Goal: Task Accomplishment & Management: Manage account settings

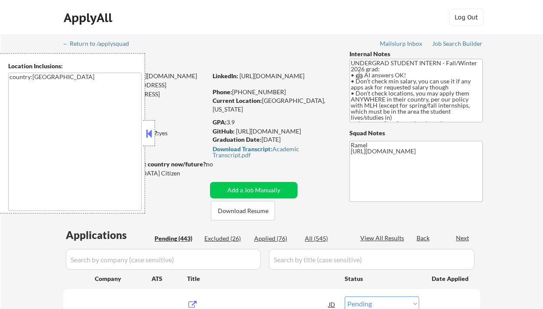
select select ""pending""
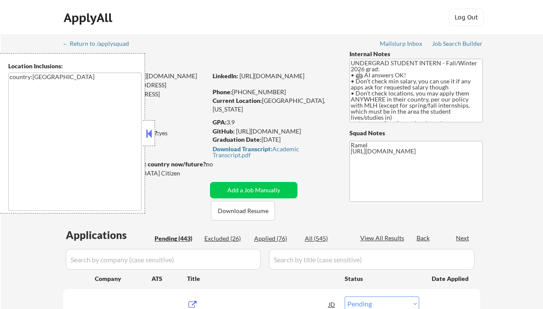
select select ""pending""
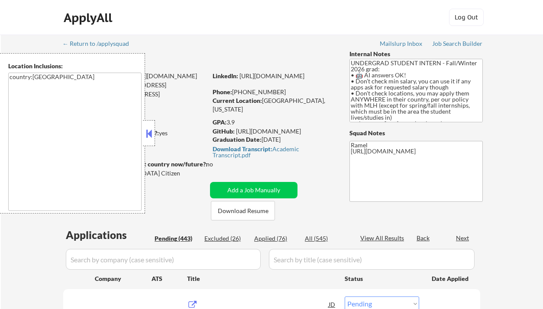
select select ""pending""
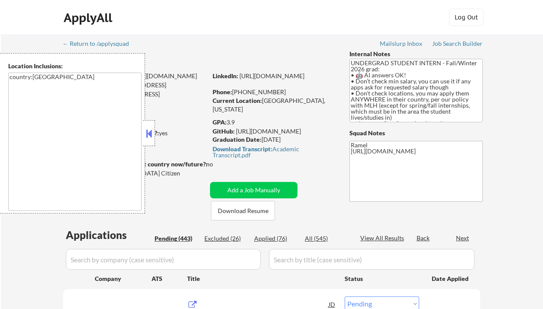
select select ""pending""
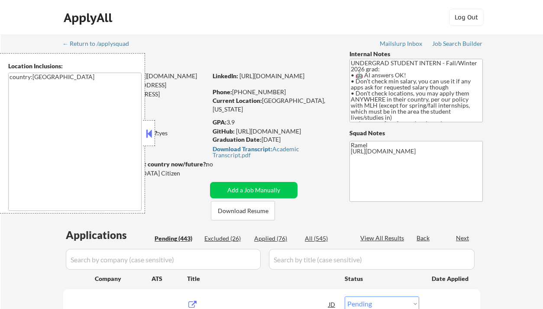
select select ""pending""
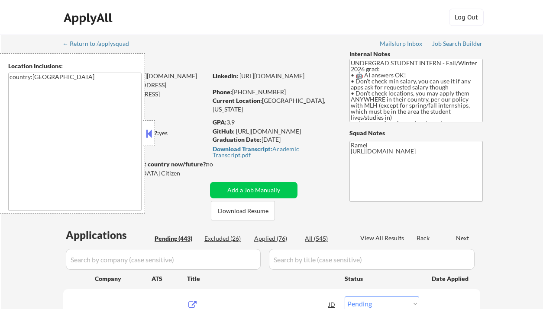
select select ""pending""
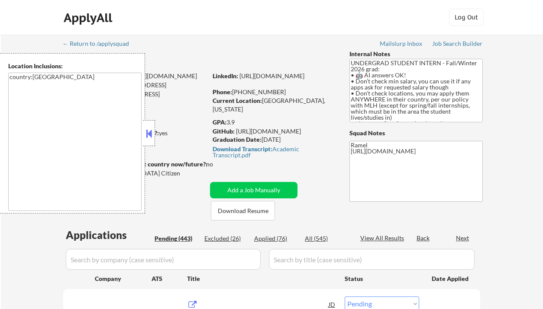
select select ""pending""
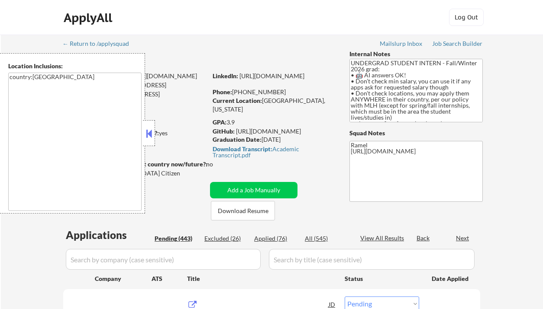
select select ""pending""
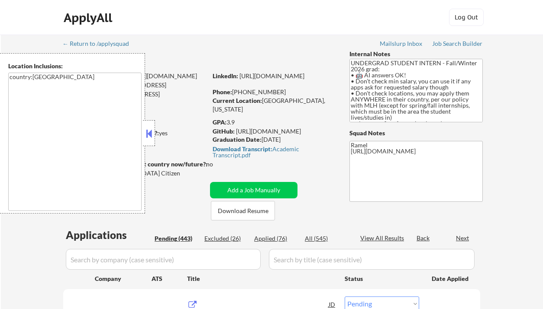
select select ""pending""
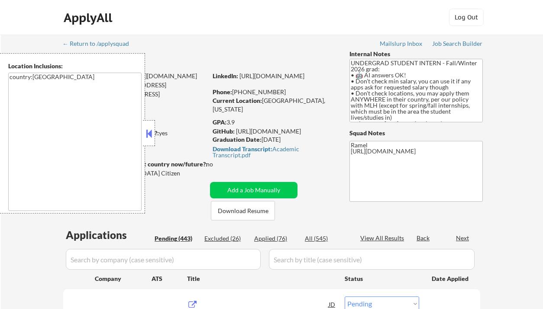
select select ""pending""
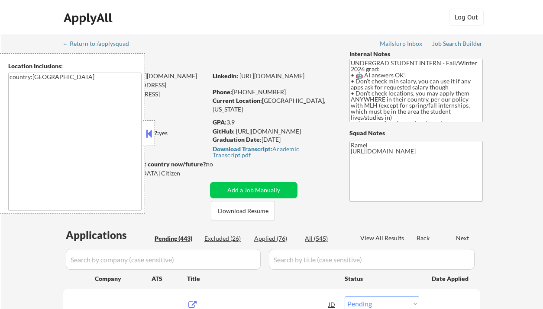
select select ""pending""
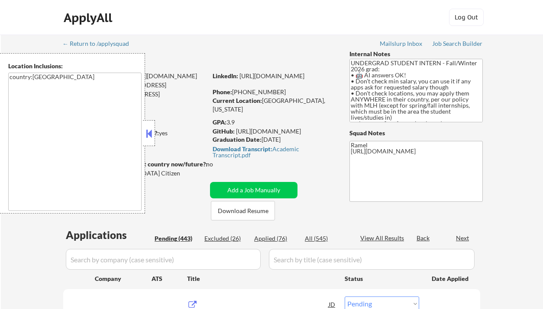
select select ""pending""
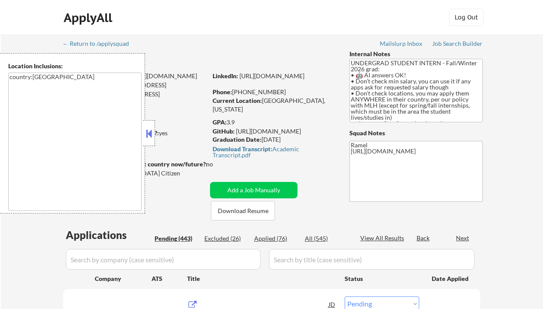
select select ""pending""
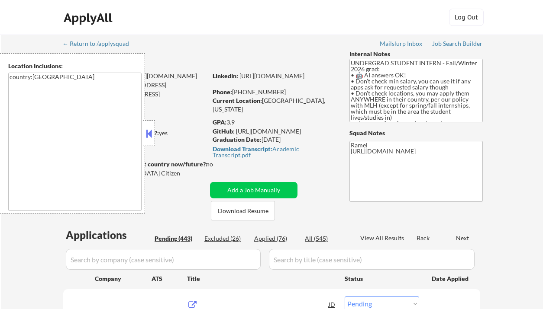
select select ""pending""
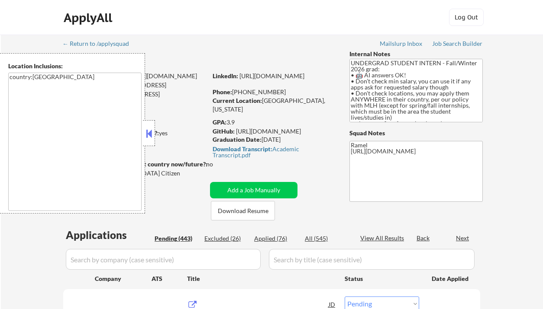
select select ""pending""
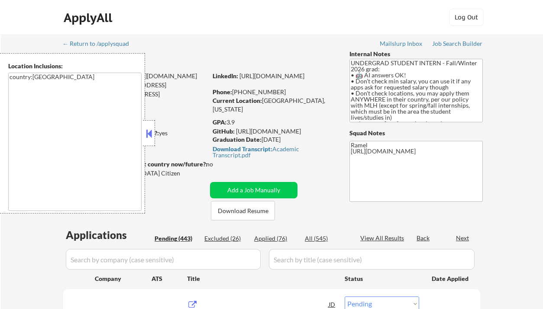
select select ""pending""
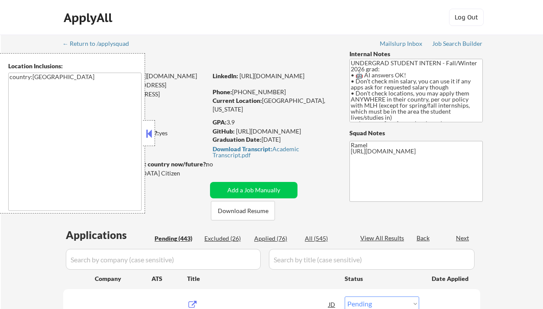
select select ""pending""
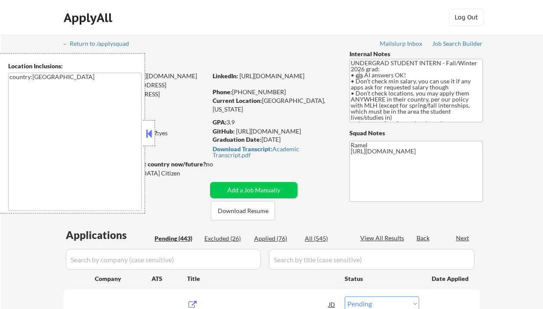
select select ""pending""
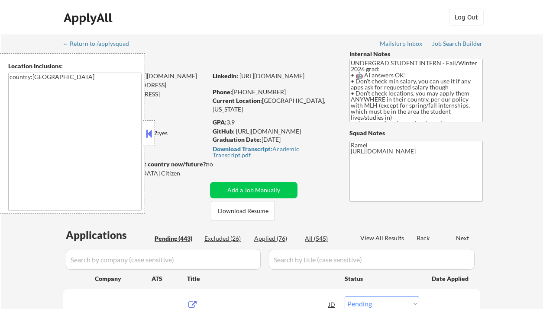
select select ""pending""
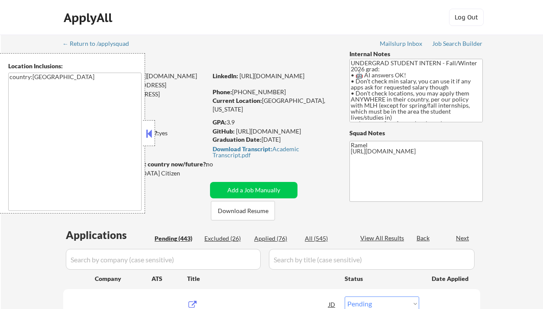
select select ""pending""
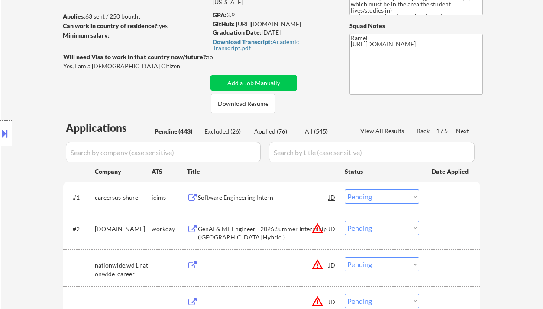
scroll to position [115, 0]
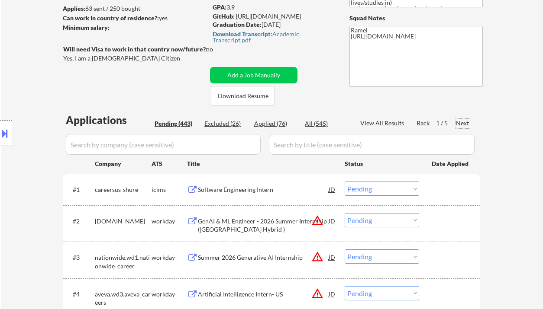
click at [466, 125] on div "Next" at bounding box center [463, 123] width 14 height 9
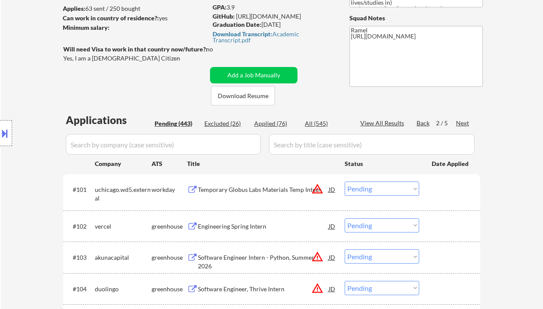
scroll to position [231, 0]
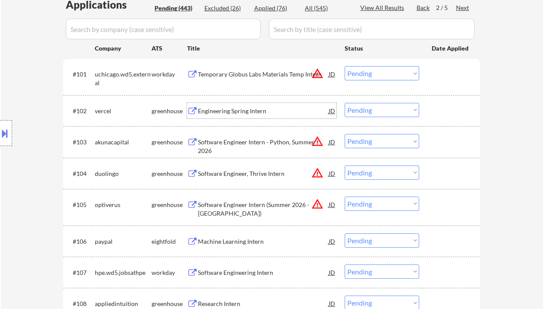
click at [229, 111] on div "Engineering Spring Intern" at bounding box center [263, 111] width 131 height 9
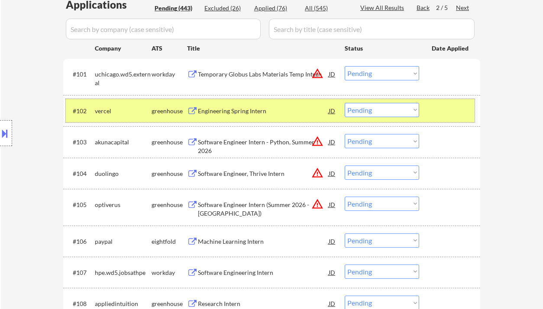
click at [381, 102] on div "#102 vercel greenhouse Engineering Spring Intern JD warning_amber Choose an opt…" at bounding box center [270, 110] width 408 height 23
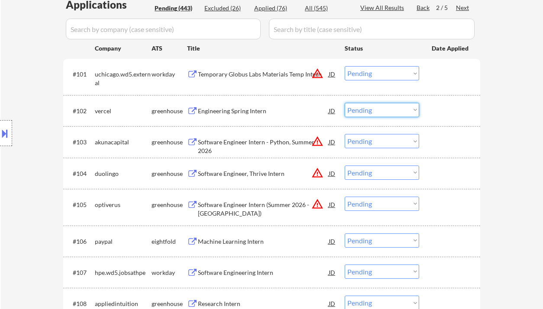
drag, startPoint x: 380, startPoint y: 107, endPoint x: 383, endPoint y: 116, distance: 9.0
click at [380, 107] on select "Choose an option... Pending Applied Excluded (Questions) Excluded (Expired) Exc…" at bounding box center [381, 110] width 74 height 14
click at [344, 103] on select "Choose an option... Pending Applied Excluded (Questions) Excluded (Expired) Exc…" at bounding box center [381, 110] width 74 height 14
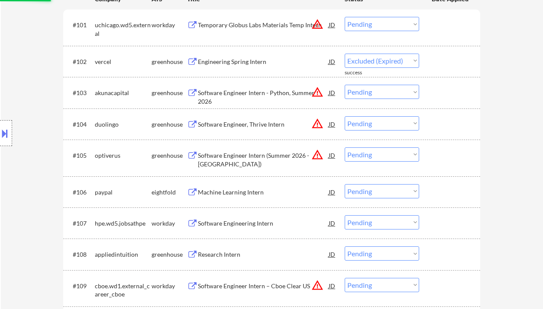
scroll to position [288, 0]
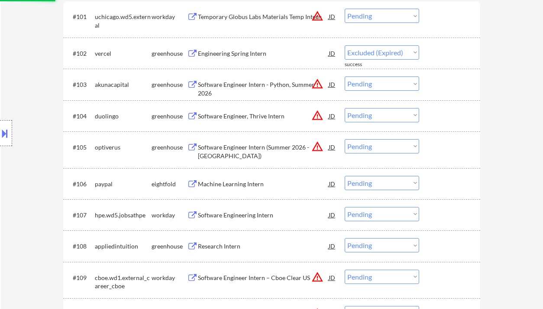
select select ""pending""
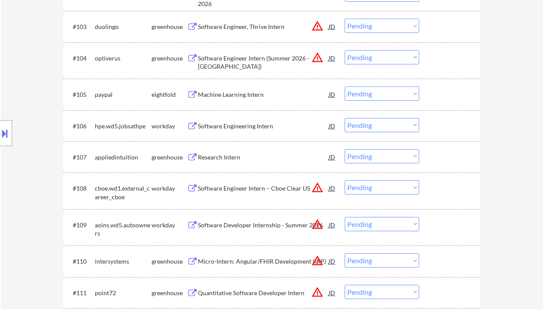
click at [213, 156] on div "Research Intern" at bounding box center [263, 157] width 131 height 9
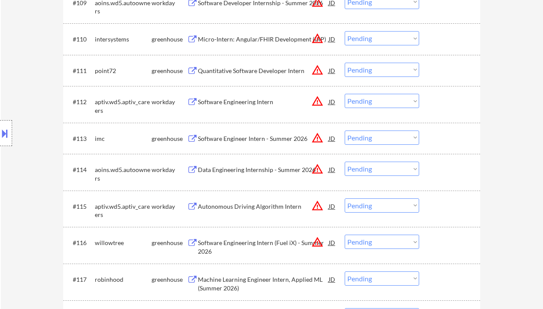
scroll to position [577, 0]
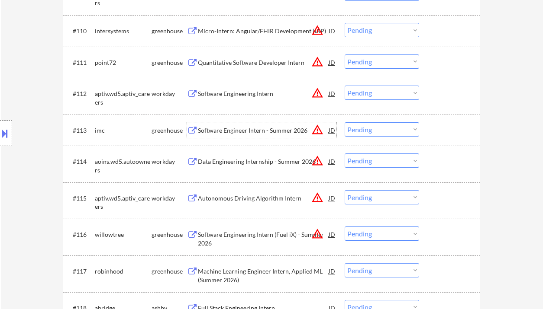
click at [244, 134] on div "Software Engineer Intern - Summer 2026" at bounding box center [263, 130] width 131 height 9
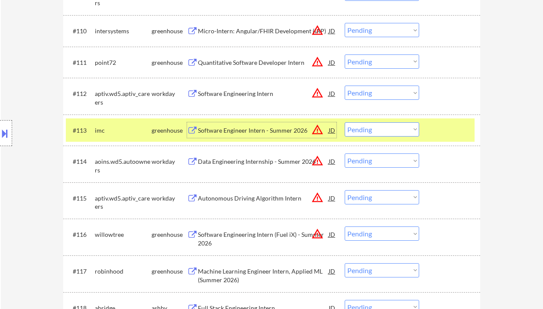
click at [378, 133] on select "Choose an option... Pending Applied Excluded (Questions) Excluded (Expired) Exc…" at bounding box center [381, 129] width 74 height 14
click at [344, 122] on select "Choose an option... Pending Applied Excluded (Questions) Excluded (Expired) Exc…" at bounding box center [381, 129] width 74 height 14
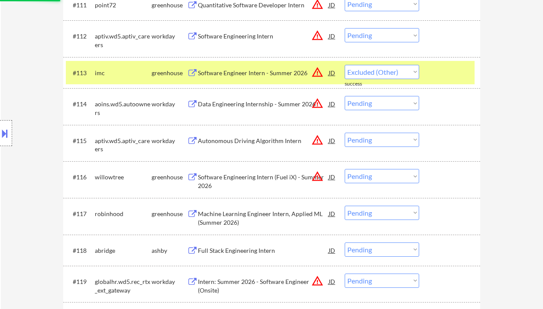
select select ""pending""
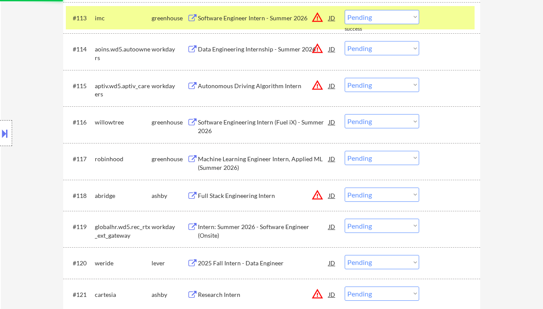
scroll to position [692, 0]
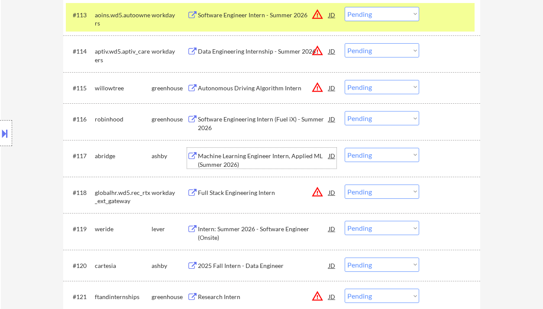
click at [232, 158] on div "Machine Learning Engineer Intern, Applied ML (Summer 2026)" at bounding box center [263, 160] width 131 height 17
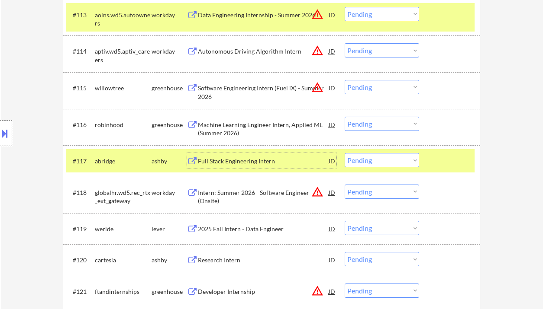
drag, startPoint x: 369, startPoint y: 160, endPoint x: 369, endPoint y: 166, distance: 6.1
click at [369, 160] on select "Choose an option... Pending Applied Excluded (Questions) Excluded (Expired) Exc…" at bounding box center [381, 160] width 74 height 14
click at [344, 153] on select "Choose an option... Pending Applied Excluded (Questions) Excluded (Expired) Exc…" at bounding box center [381, 160] width 74 height 14
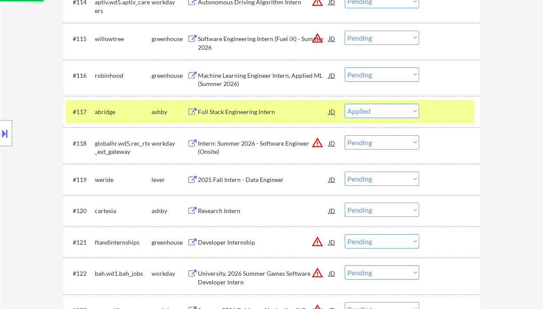
scroll to position [750, 0]
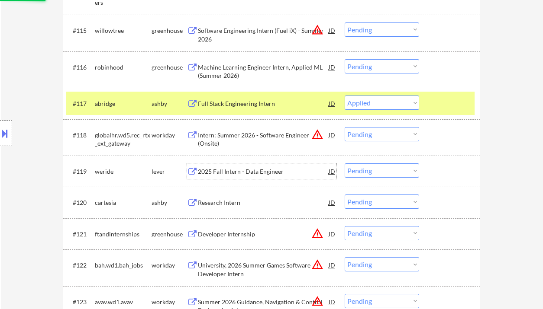
click at [270, 170] on div "2025 Fall Intern - Data Engineer" at bounding box center [263, 171] width 131 height 9
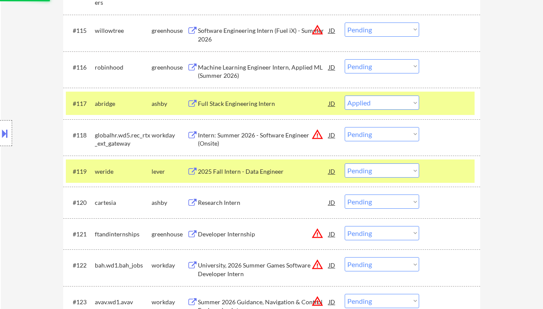
select select ""pending""
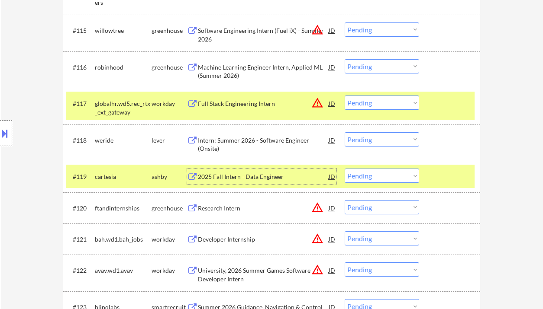
click at [360, 140] on select "Choose an option... Pending Applied Excluded (Questions) Excluded (Expired) Exc…" at bounding box center [381, 139] width 74 height 14
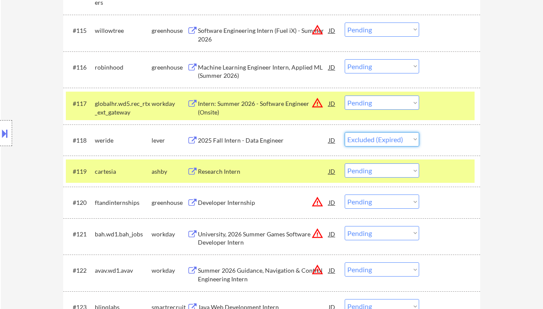
click at [344, 132] on select "Choose an option... Pending Applied Excluded (Questions) Excluded (Expired) Exc…" at bounding box center [381, 139] width 74 height 14
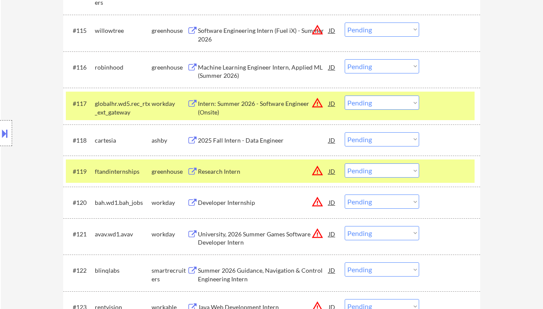
click at [234, 140] on div "2025 Fall Intern - Data Engineer" at bounding box center [263, 140] width 131 height 9
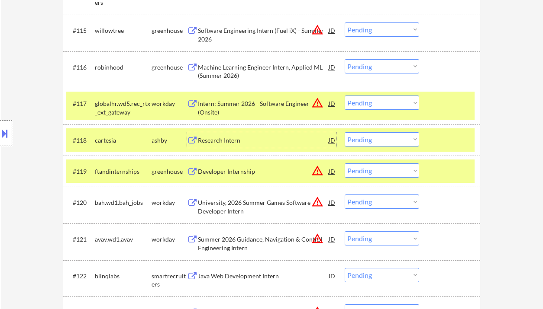
click at [366, 143] on select "Choose an option... Pending Applied Excluded (Questions) Excluded (Expired) Exc…" at bounding box center [381, 139] width 74 height 14
click at [344, 132] on select "Choose an option... Pending Applied Excluded (Questions) Excluded (Expired) Exc…" at bounding box center [381, 139] width 74 height 14
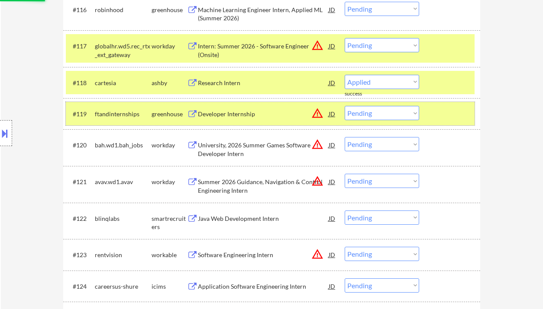
click at [231, 123] on div "#119 ftandinternships greenhouse Developer Internship JD warning_amber Choose a…" at bounding box center [270, 113] width 408 height 23
click at [238, 115] on div "Developer Internship" at bounding box center [263, 114] width 131 height 9
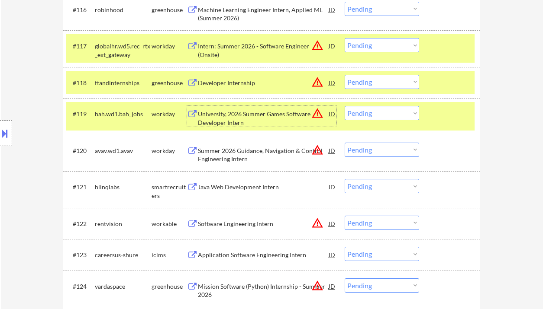
click at [236, 82] on div "Developer Internship" at bounding box center [263, 83] width 131 height 9
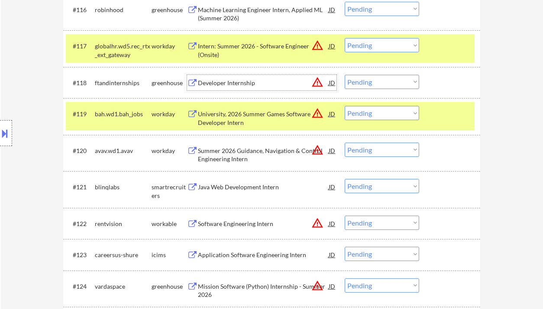
click at [366, 77] on select "Choose an option... Pending Applied Excluded (Questions) Excluded (Expired) Exc…" at bounding box center [381, 82] width 74 height 14
click at [344, 75] on select "Choose an option... Pending Applied Excluded (Questions) Excluded (Expired) Exc…" at bounding box center [381, 82] width 74 height 14
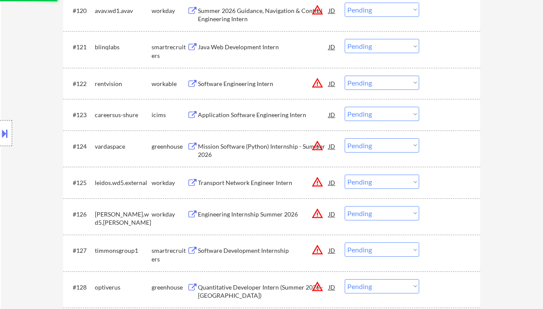
scroll to position [980, 0]
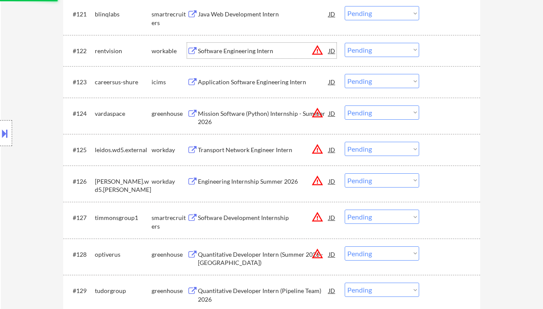
click at [241, 50] on div "Software Engineering Intern" at bounding box center [263, 51] width 131 height 9
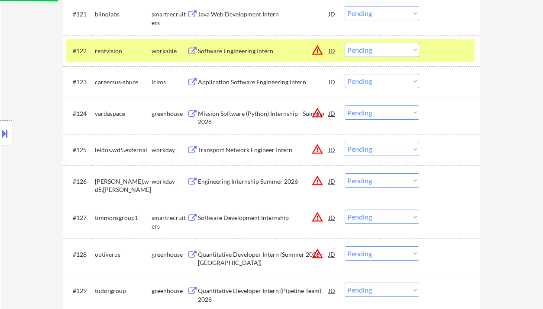
select select ""pending""
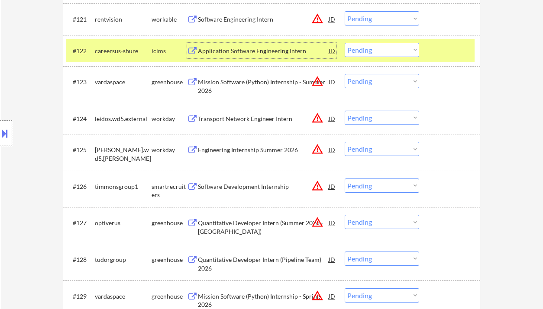
click at [369, 16] on select "Choose an option... Pending Applied Excluded (Questions) Excluded (Expired) Exc…" at bounding box center [381, 18] width 74 height 14
click at [344, 11] on select "Choose an option... Pending Applied Excluded (Questions) Excluded (Expired) Exc…" at bounding box center [381, 18] width 74 height 14
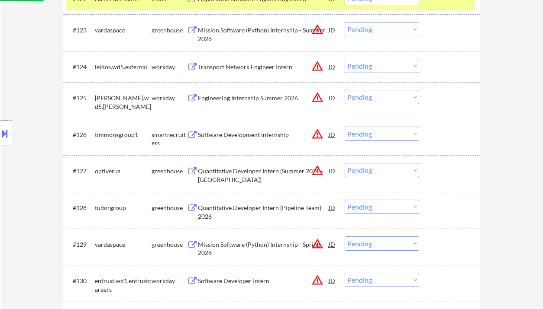
scroll to position [1038, 0]
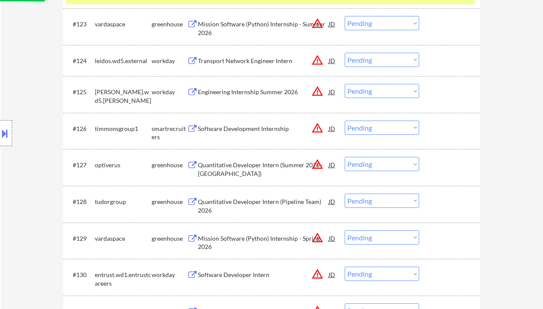
click at [243, 130] on div "Software Development Internship" at bounding box center [263, 129] width 131 height 9
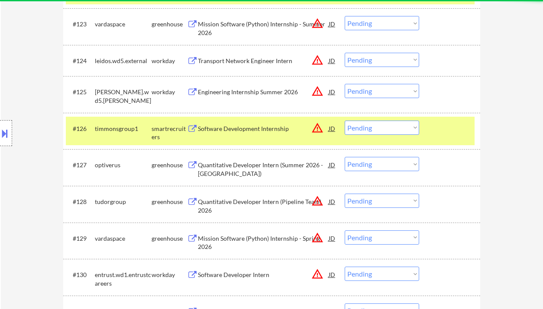
select select ""pending""
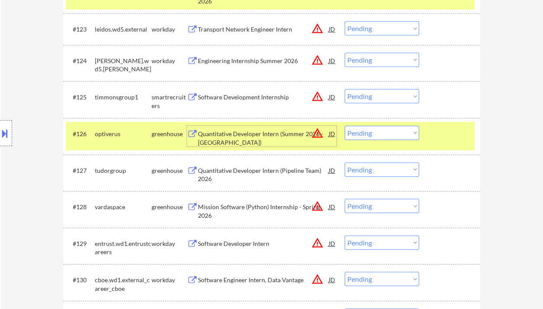
drag, startPoint x: 356, startPoint y: 100, endPoint x: 364, endPoint y: 103, distance: 8.6
click at [356, 100] on select "Choose an option... Pending Applied Excluded (Questions) Excluded (Expired) Exc…" at bounding box center [381, 96] width 74 height 14
click at [344, 89] on select "Choose an option... Pending Applied Excluded (Questions) Excluded (Expired) Exc…" at bounding box center [381, 96] width 74 height 14
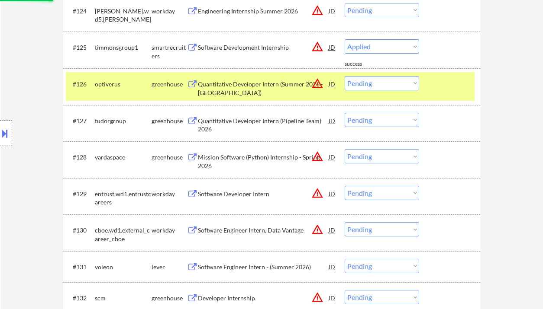
scroll to position [1096, 0]
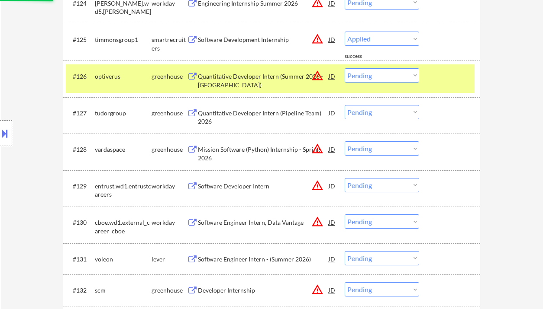
click at [252, 114] on div "Quantitative Developer Intern (Pipeline Team) 2026" at bounding box center [263, 117] width 131 height 17
select select ""pending""
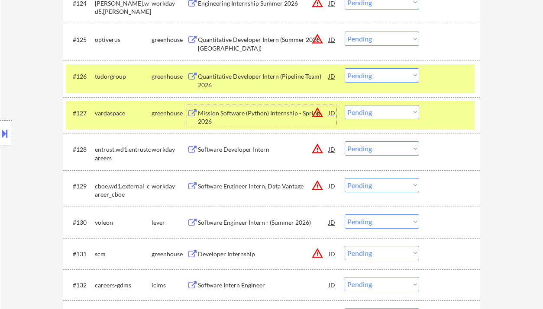
click at [272, 114] on div "Mission Software (Python) Internship - Spring 2026" at bounding box center [263, 117] width 131 height 17
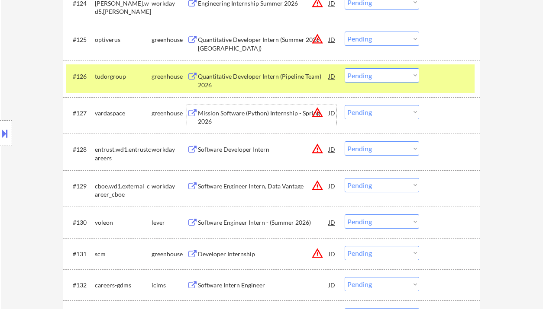
click at [362, 112] on select "Choose an option... Pending Applied Excluded (Questions) Excluded (Expired) Exc…" at bounding box center [381, 112] width 74 height 14
click at [344, 105] on select "Choose an option... Pending Applied Excluded (Questions) Excluded (Expired) Exc…" at bounding box center [381, 112] width 74 height 14
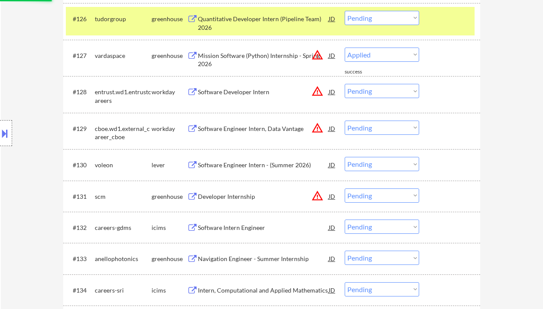
click at [243, 169] on div "Software Engineer Intern - (Summer 2026)" at bounding box center [263, 165] width 131 height 9
select select ""pending""
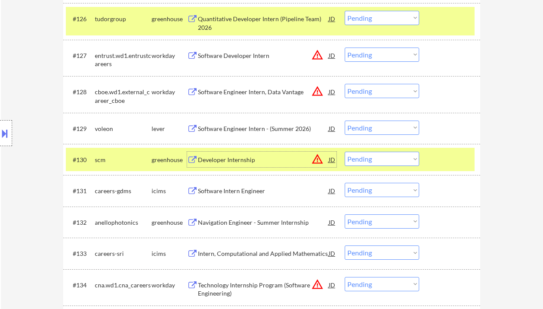
drag, startPoint x: 360, startPoint y: 161, endPoint x: 363, endPoint y: 166, distance: 5.0
click at [360, 161] on select "Choose an option... Pending Applied Excluded (Questions) Excluded (Expired) Exc…" at bounding box center [381, 159] width 74 height 14
click at [344, 152] on select "Choose an option... Pending Applied Excluded (Questions) Excluded (Expired) Exc…" at bounding box center [381, 159] width 74 height 14
click at [244, 133] on div "Software Engineer Intern - (Summer 2026)" at bounding box center [263, 129] width 131 height 16
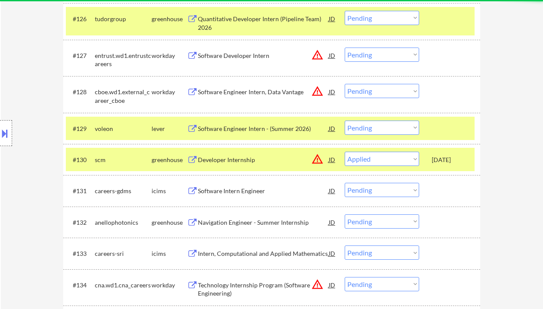
select select ""pending""
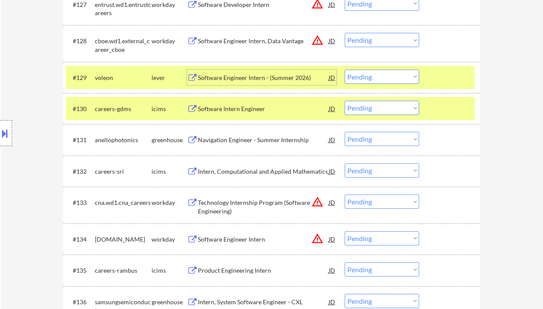
scroll to position [1211, 0]
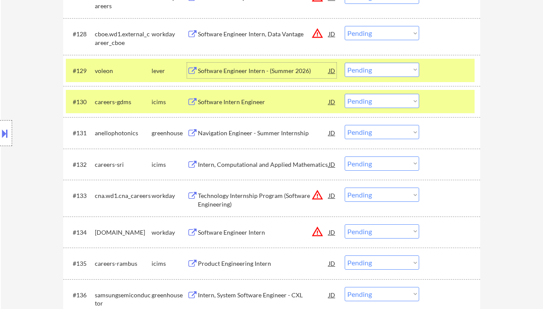
click at [249, 135] on div "Navigation Engineer - Summer Internship" at bounding box center [263, 133] width 131 height 9
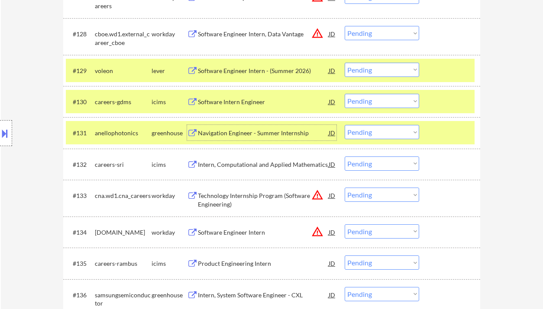
click at [386, 130] on select "Choose an option... Pending Applied Excluded (Questions) Excluded (Expired) Exc…" at bounding box center [381, 132] width 74 height 14
click at [344, 125] on select "Choose an option... Pending Applied Excluded (Questions) Excluded (Expired) Exc…" at bounding box center [381, 132] width 74 height 14
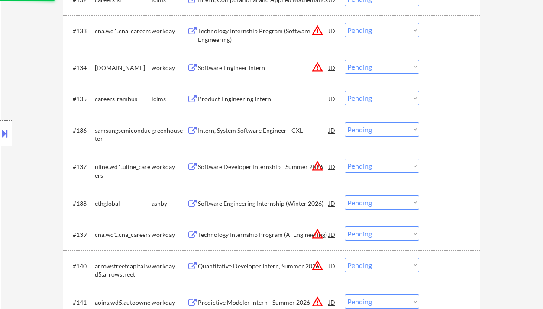
scroll to position [1385, 0]
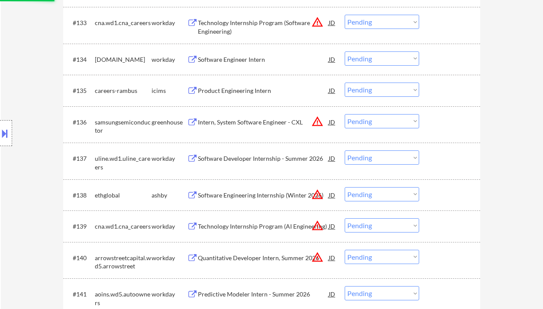
select select ""pending""
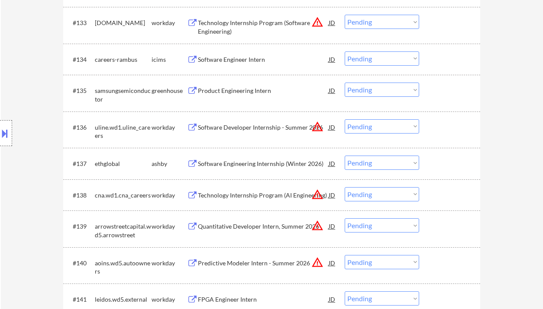
scroll to position [1442, 0]
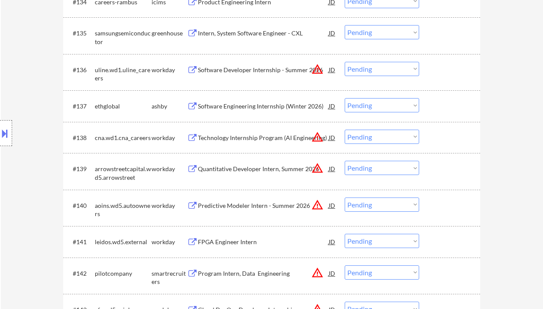
click at [280, 109] on div "Software Engineering Internship (Winter 2026)" at bounding box center [263, 106] width 131 height 9
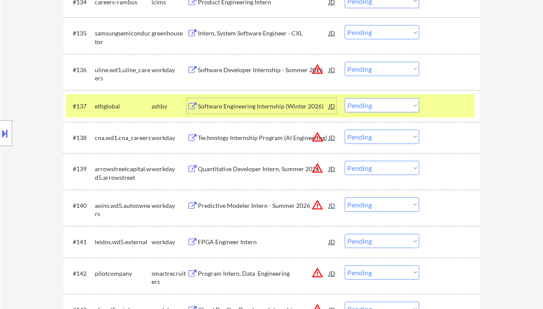
drag, startPoint x: 366, startPoint y: 105, endPoint x: 377, endPoint y: 112, distance: 13.6
click at [366, 105] on select "Choose an option... Pending Applied Excluded (Questions) Excluded (Expired) Exc…" at bounding box center [381, 105] width 74 height 14
click at [344, 98] on select "Choose an option... Pending Applied Excluded (Questions) Excluded (Expired) Exc…" at bounding box center [381, 105] width 74 height 14
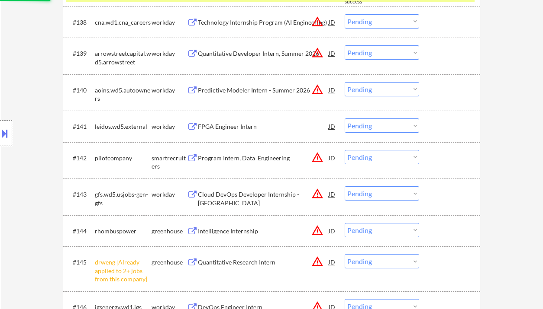
scroll to position [1673, 0]
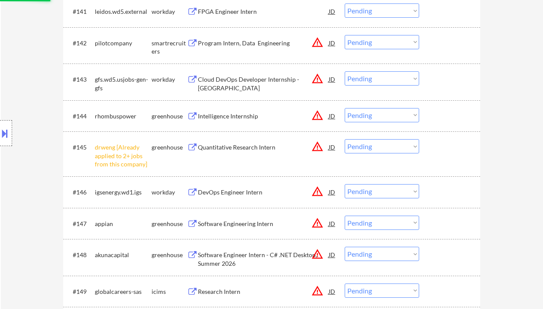
click at [244, 42] on div "Program Intern, Data Engineering" at bounding box center [263, 43] width 131 height 9
select select ""pending""
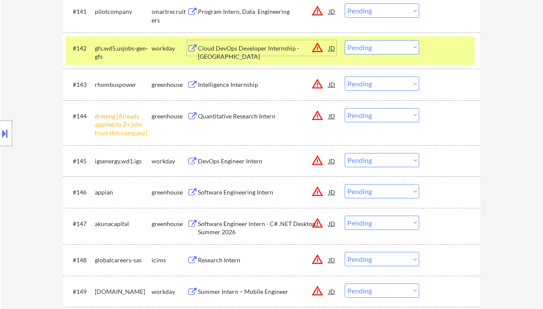
click at [369, 115] on select "Choose an option... Pending Applied Excluded (Questions) Excluded (Expired) Exc…" at bounding box center [381, 115] width 74 height 14
click at [344, 108] on select "Choose an option... Pending Applied Excluded (Questions) Excluded (Expired) Exc…" at bounding box center [381, 115] width 74 height 14
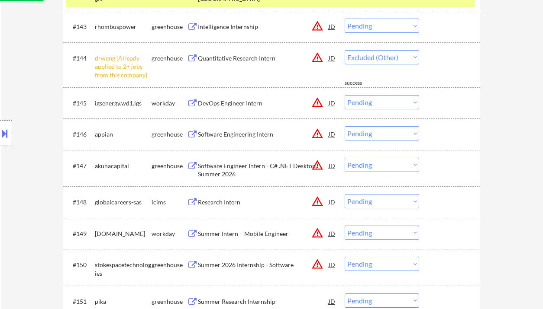
click at [222, 134] on div "Software Engineering Intern" at bounding box center [263, 134] width 131 height 9
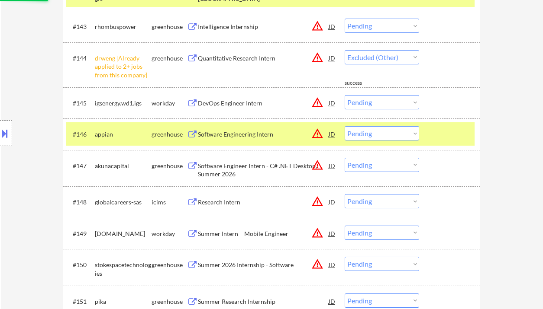
select select ""pending""
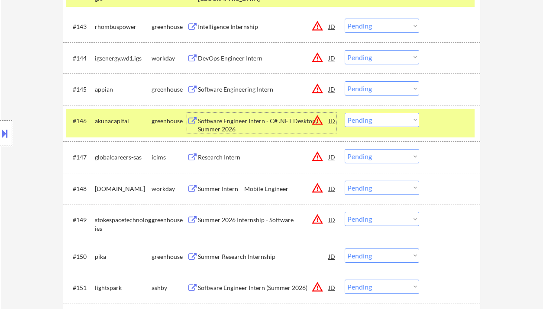
drag, startPoint x: 373, startPoint y: 88, endPoint x: 374, endPoint y: 95, distance: 7.4
click at [373, 88] on select "Choose an option... Pending Applied Excluded (Questions) Excluded (Expired) Exc…" at bounding box center [381, 88] width 74 height 14
click at [344, 81] on select "Choose an option... Pending Applied Excluded (Questions) Excluded (Expired) Exc…" at bounding box center [381, 88] width 74 height 14
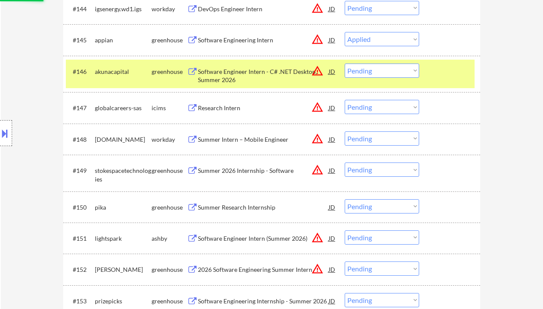
scroll to position [1788, 0]
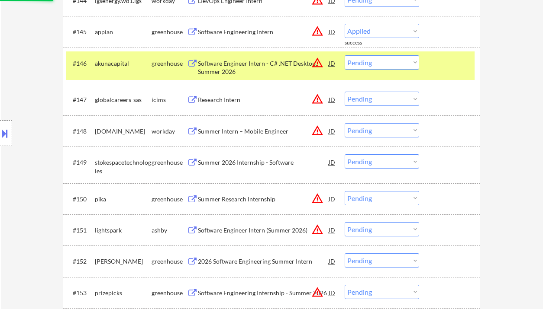
select select ""pending""
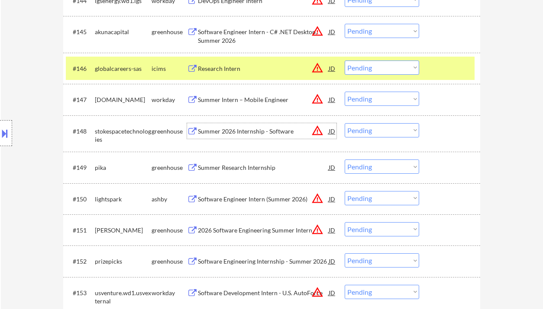
click at [236, 132] on div "Summer 2026 Internship - Software" at bounding box center [263, 131] width 131 height 9
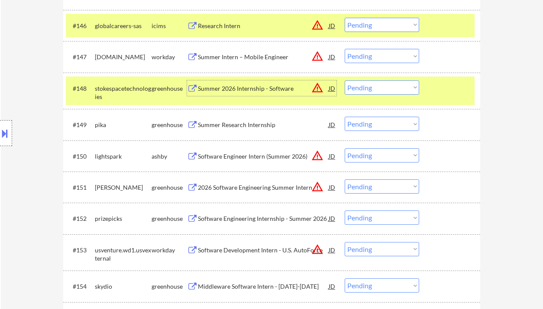
scroll to position [1846, 0]
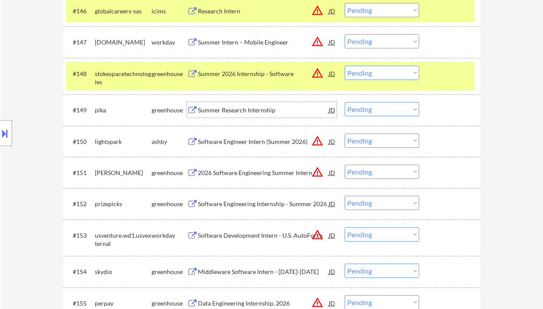
click at [251, 109] on div "Summer Research Internship" at bounding box center [263, 110] width 131 height 9
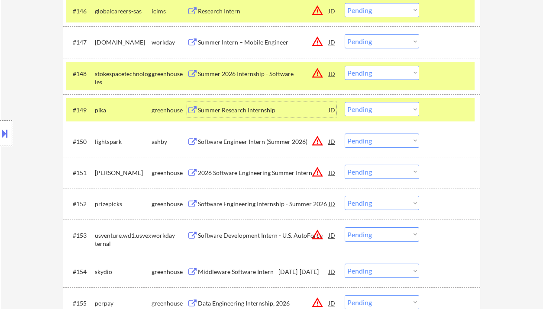
click at [377, 109] on select "Choose an option... Pending Applied Excluded (Questions) Excluded (Expired) Exc…" at bounding box center [381, 109] width 74 height 14
click at [344, 102] on select "Choose an option... Pending Applied Excluded (Questions) Excluded (Expired) Exc…" at bounding box center [381, 109] width 74 height 14
click at [251, 142] on div "Software Engineer Intern (Summer 2026)" at bounding box center [263, 142] width 131 height 9
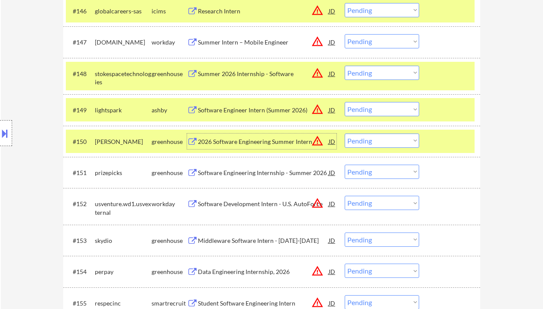
drag, startPoint x: 350, startPoint y: 107, endPoint x: 370, endPoint y: 116, distance: 22.3
click at [350, 107] on select "Choose an option... Pending Applied Excluded (Questions) Excluded (Expired) Exc…" at bounding box center [381, 109] width 74 height 14
click at [344, 102] on select "Choose an option... Pending Applied Excluded (Questions) Excluded (Expired) Exc…" at bounding box center [381, 109] width 74 height 14
click at [254, 138] on div "2026 Software Engineering Summer Intern" at bounding box center [263, 142] width 131 height 9
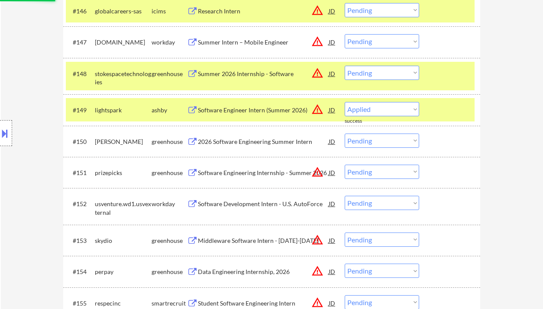
select select ""pending""
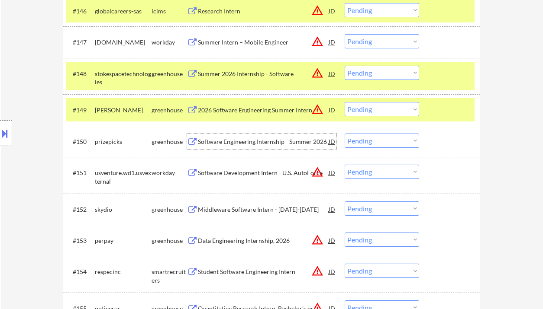
scroll to position [1904, 0]
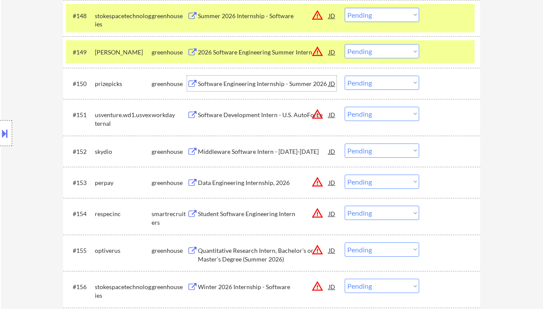
click at [270, 154] on div "Middleware Software Intern - [DATE]-[DATE]" at bounding box center [263, 152] width 131 height 9
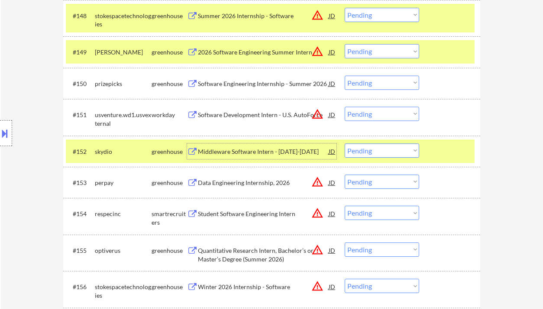
click at [370, 152] on select "Choose an option... Pending Applied Excluded (Questions) Excluded (Expired) Exc…" at bounding box center [381, 151] width 74 height 14
click at [344, 144] on select "Choose an option... Pending Applied Excluded (Questions) Excluded (Expired) Exc…" at bounding box center [381, 151] width 74 height 14
select select ""pending""
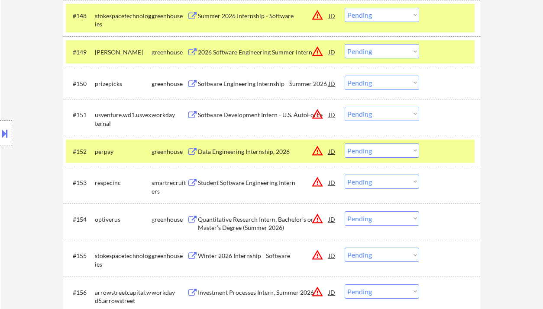
scroll to position [1961, 0]
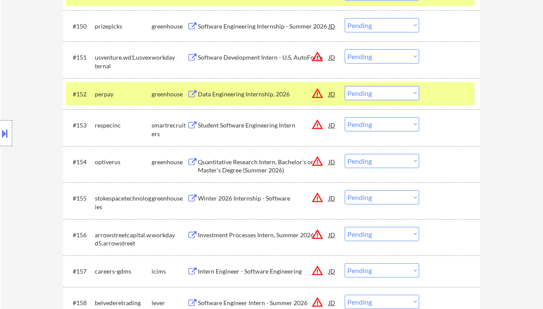
click at [222, 130] on div "Student Software Engineering Intern" at bounding box center [263, 125] width 131 height 16
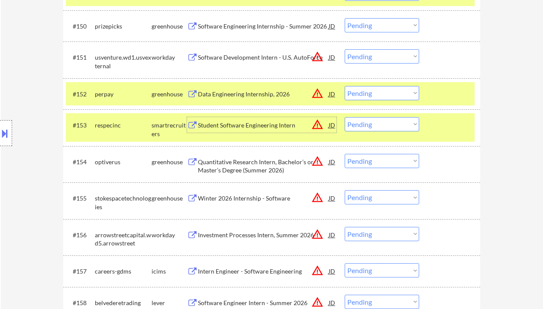
click at [376, 122] on select "Choose an option... Pending Applied Excluded (Questions) Excluded (Expired) Exc…" at bounding box center [381, 124] width 74 height 14
click at [344, 117] on select "Choose an option... Pending Applied Excluded (Questions) Excluded (Expired) Exc…" at bounding box center [381, 124] width 74 height 14
select select ""pending""
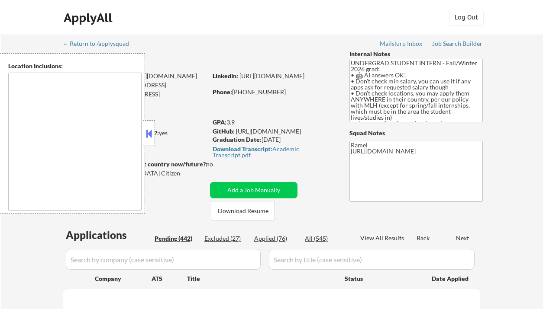
select select ""pending""
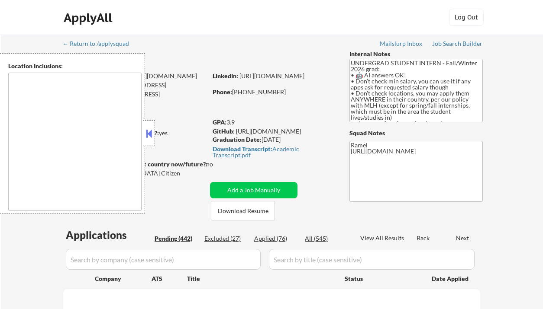
select select ""pending""
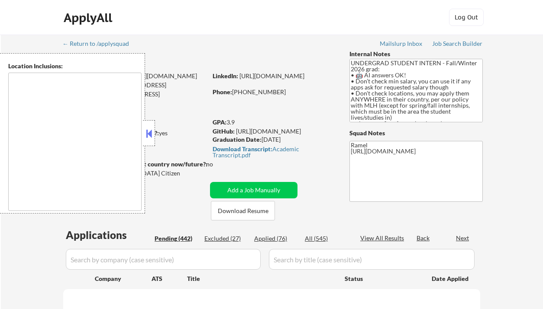
select select ""pending""
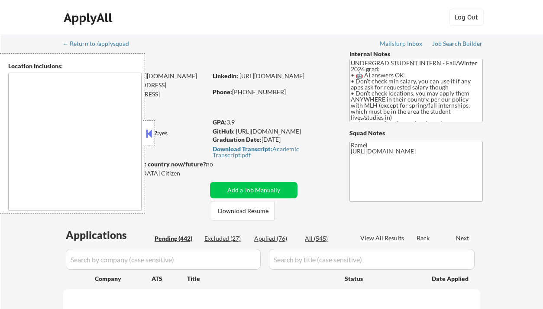
select select ""pending""
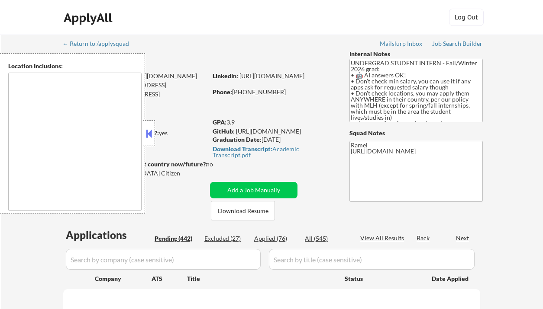
select select ""pending""
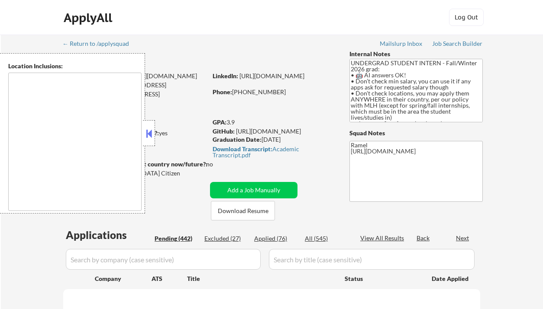
select select ""pending""
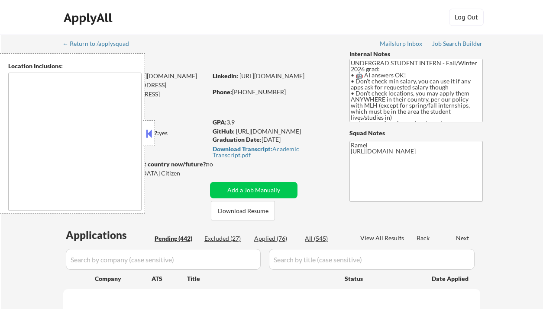
select select ""pending""
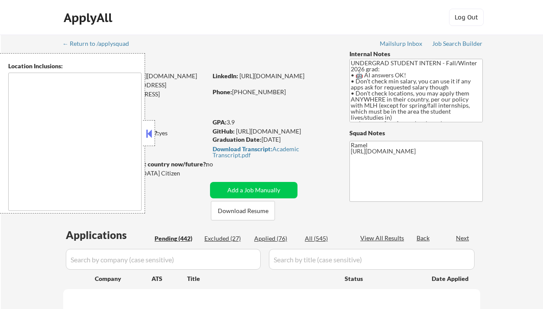
select select ""pending""
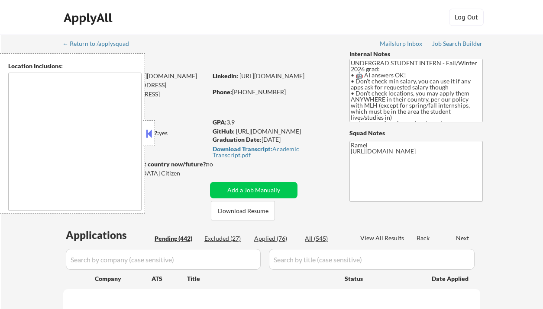
select select ""pending""
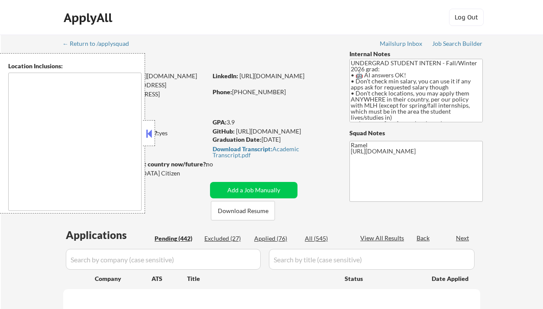
select select ""pending""
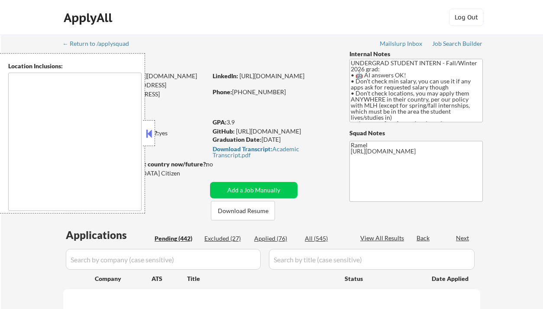
select select ""pending""
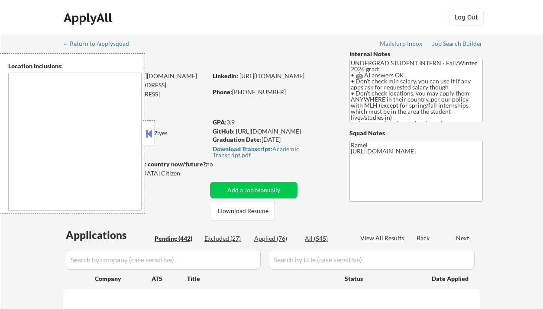
select select ""pending""
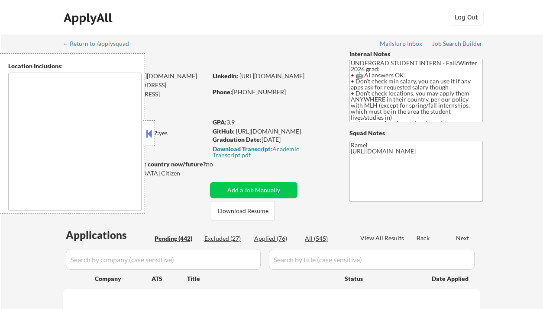
select select ""pending""
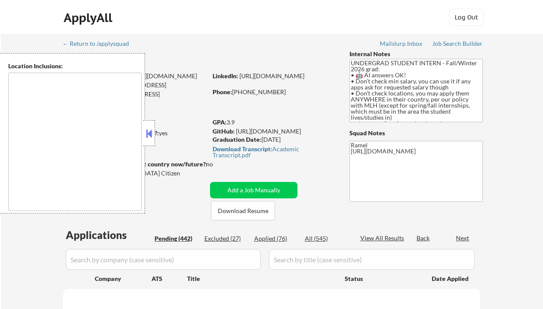
select select ""pending""
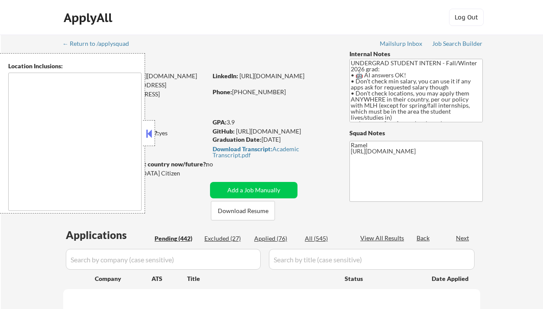
select select ""pending""
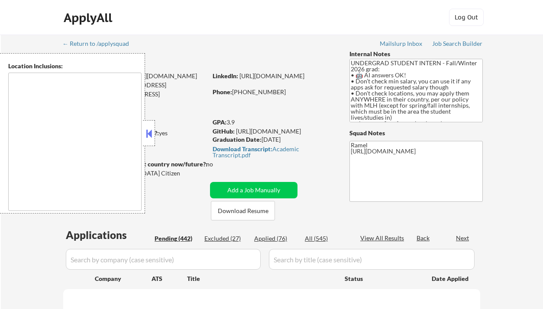
select select ""pending""
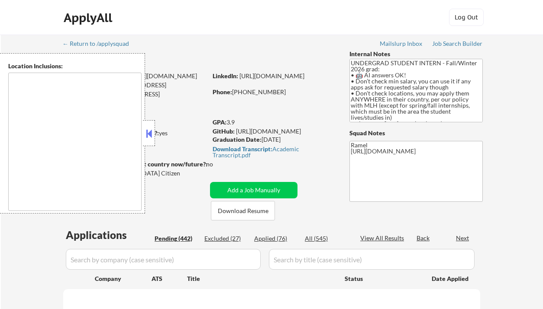
select select ""pending""
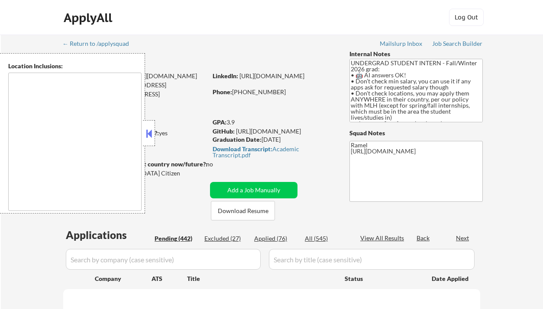
select select ""pending""
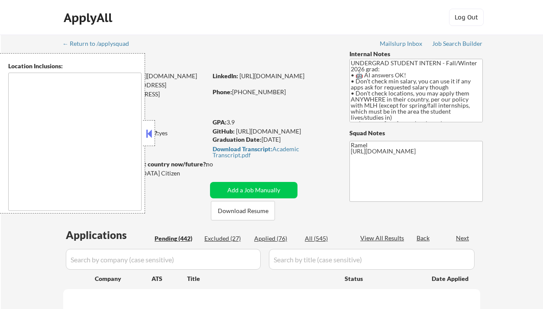
select select ""pending""
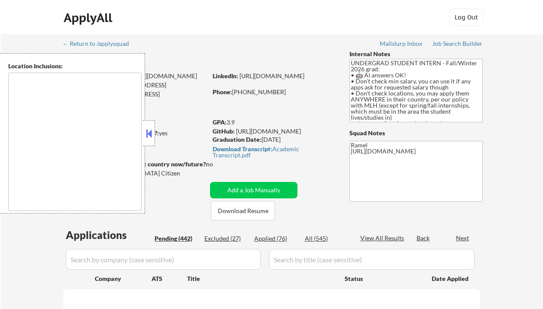
select select ""pending""
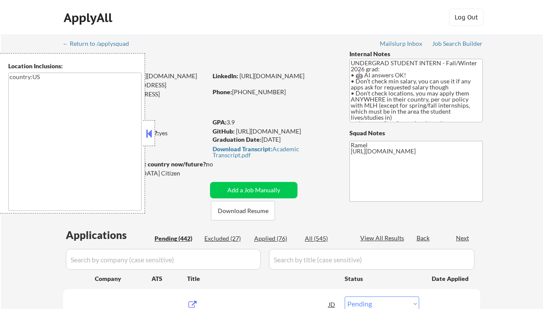
type textarea "country:[GEOGRAPHIC_DATA]"
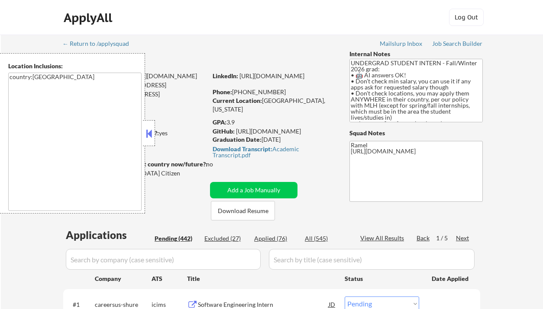
click at [276, 236] on div "Applied (76)" at bounding box center [275, 239] width 43 height 9
click at [145, 138] on button at bounding box center [149, 133] width 10 height 13
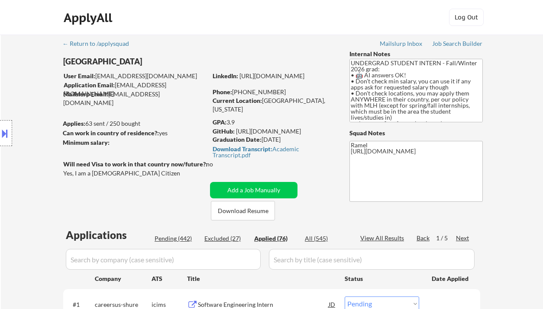
select select ""applied""
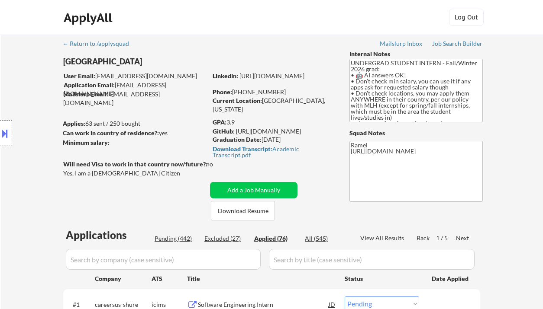
select select ""applied""
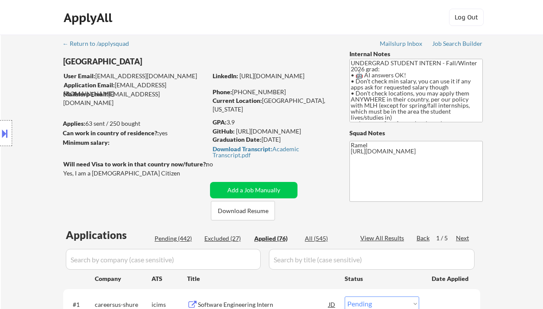
select select ""applied""
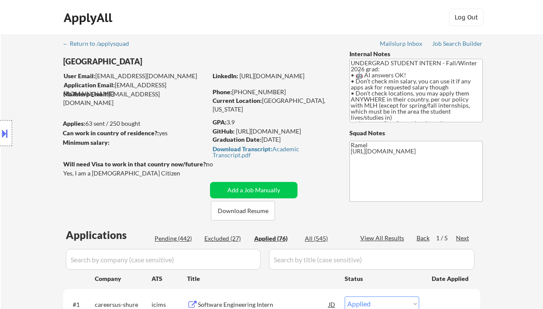
select select ""applied""
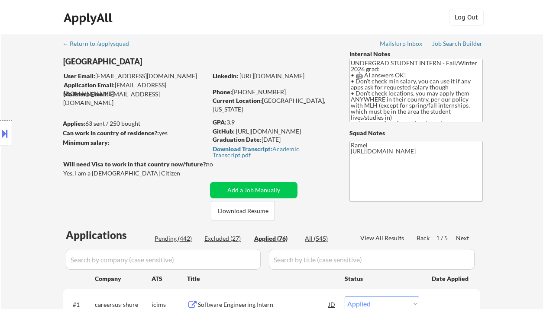
select select ""applied""
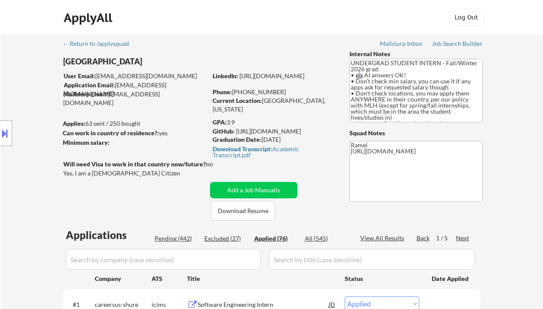
select select ""applied""
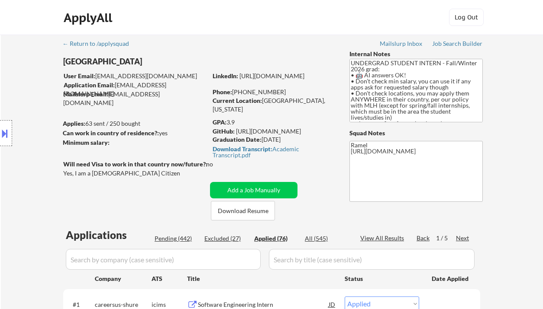
select select ""applied""
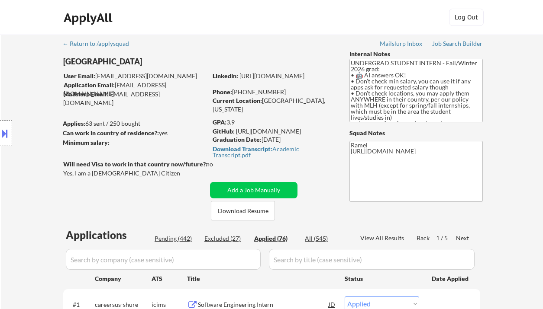
select select ""applied""
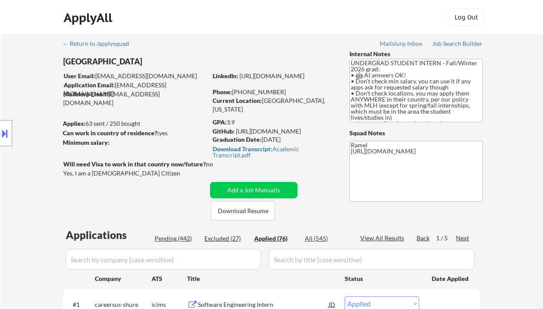
select select ""applied""
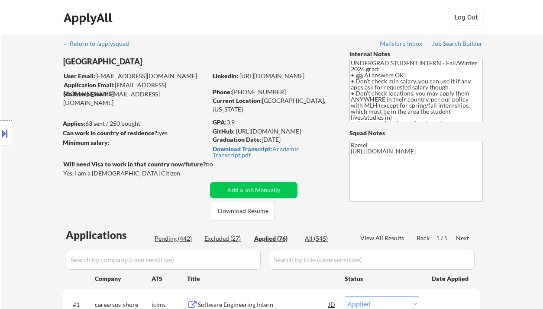
select select ""applied""
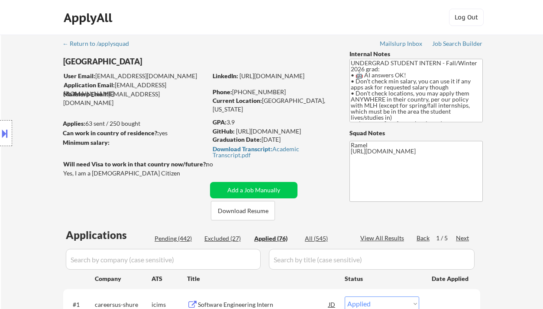
select select ""applied""
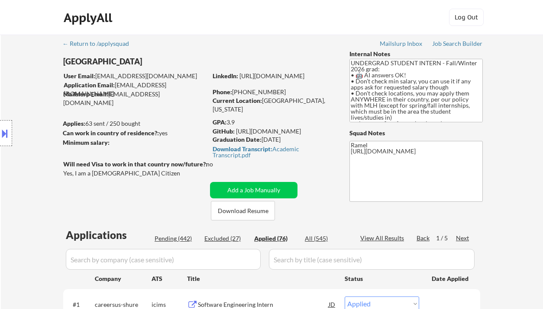
select select ""applied""
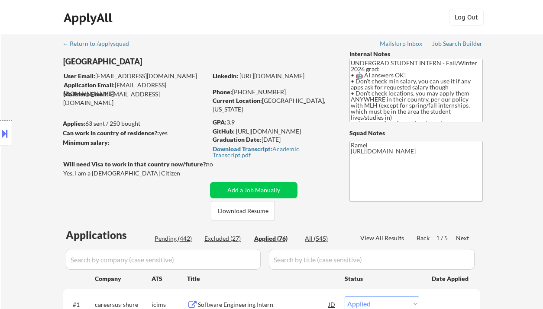
select select ""applied""
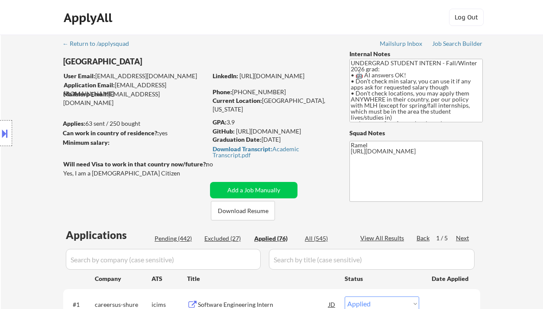
select select ""applied""
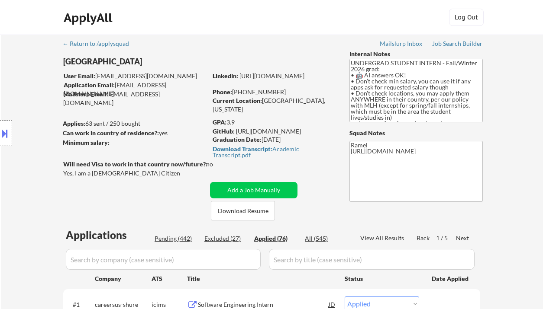
select select ""applied""
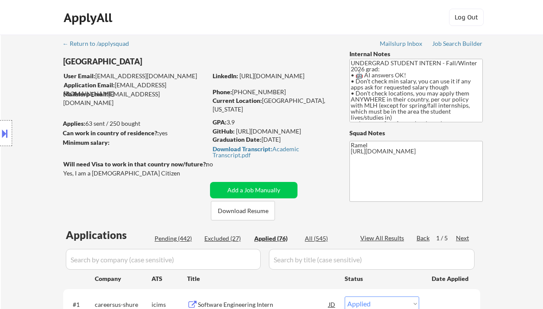
select select ""applied""
drag, startPoint x: 284, startPoint y: 95, endPoint x: 237, endPoint y: 93, distance: 46.8
click at [237, 93] on div "Phone: +1 (347) 834-7434" at bounding box center [273, 92] width 122 height 9
copy div "1 (347) 834-7434"
select select ""applied""
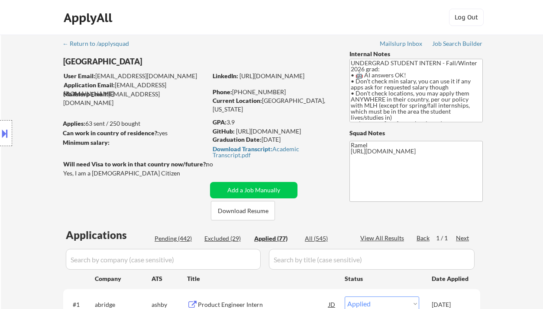
select select ""applied""
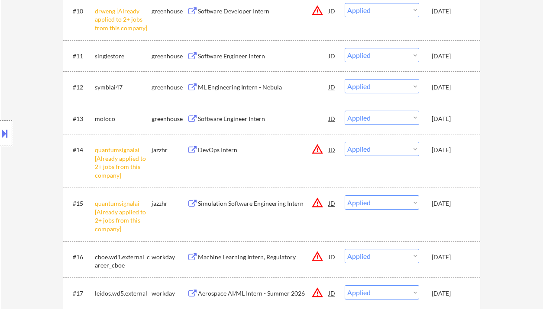
scroll to position [577, 0]
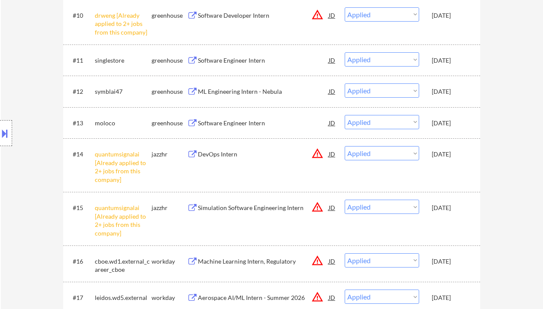
select select ""applied""
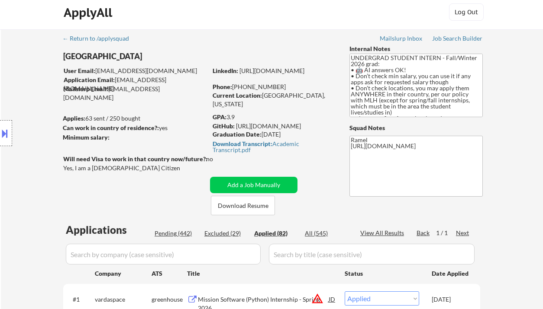
scroll to position [0, 0]
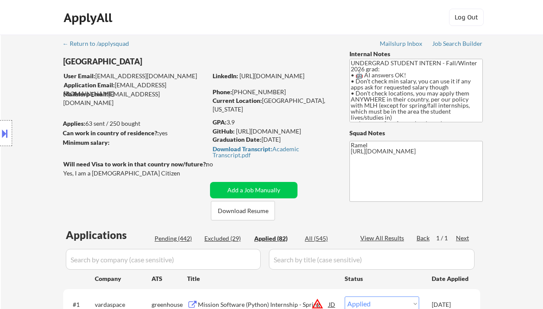
select select ""applied""
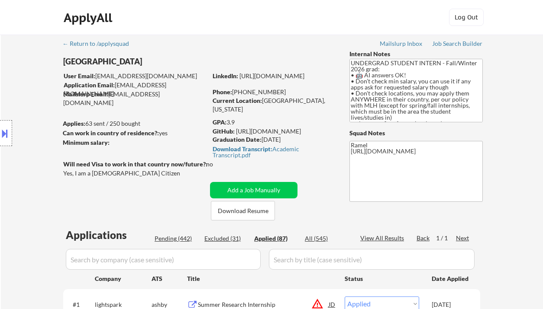
select select ""applied""
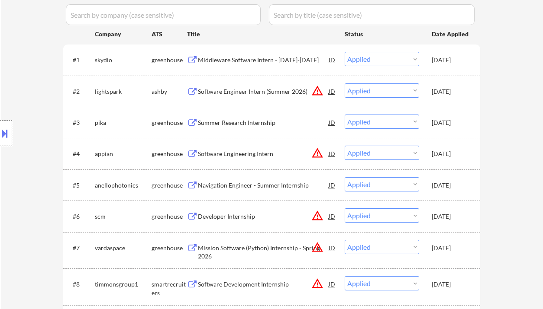
scroll to position [231, 0]
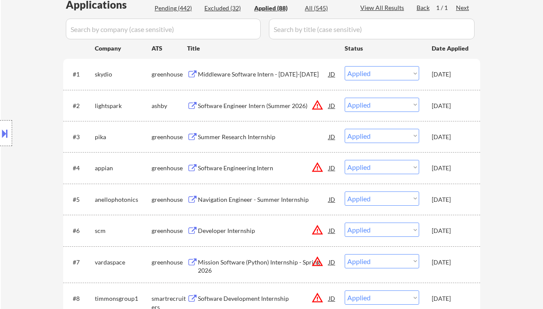
click at [27, 170] on div "Location Inclusions: country:US" at bounding box center [77, 133] width 155 height 161
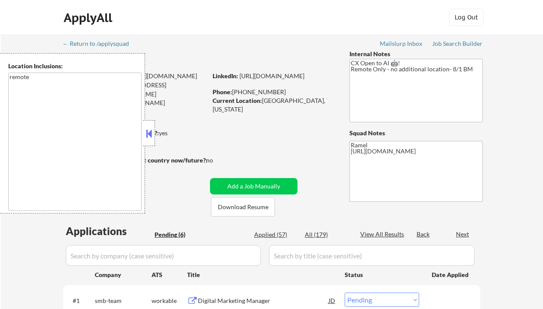
select select ""pending""
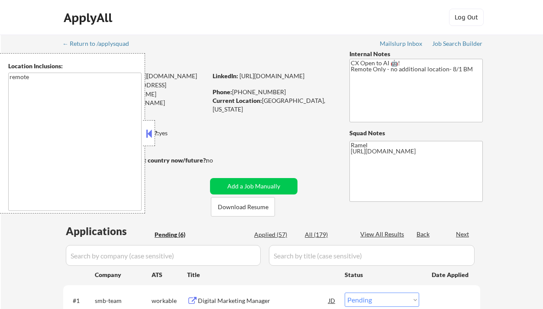
select select ""pending""
click at [145, 136] on button at bounding box center [149, 133] width 10 height 13
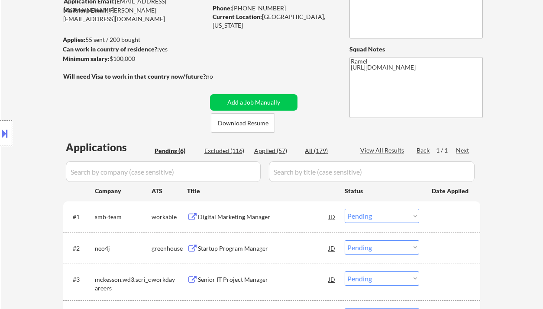
scroll to position [115, 0]
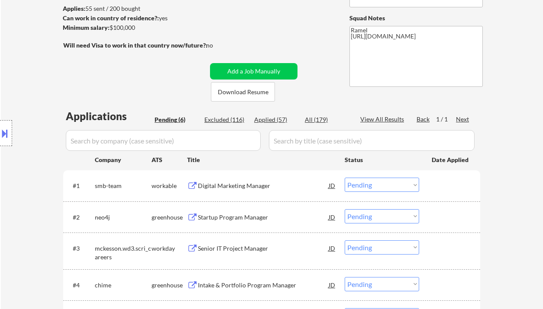
click at [250, 184] on div "Digital Marketing Manager" at bounding box center [263, 186] width 131 height 9
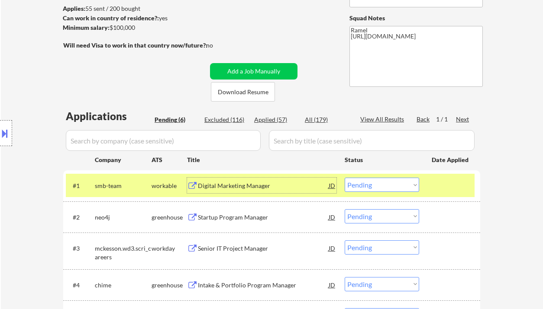
click at [377, 183] on select "Choose an option... Pending Applied Excluded (Questions) Excluded (Expired) Exc…" at bounding box center [381, 185] width 74 height 14
click at [344, 178] on select "Choose an option... Pending Applied Excluded (Questions) Excluded (Expired) Exc…" at bounding box center [381, 185] width 74 height 14
click at [241, 224] on div "Startup Program Manager" at bounding box center [263, 217] width 131 height 16
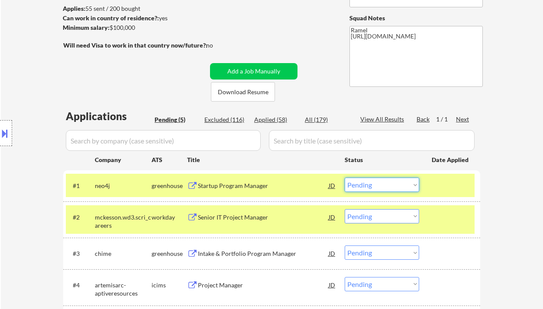
drag, startPoint x: 362, startPoint y: 183, endPoint x: 370, endPoint y: 191, distance: 11.6
click at [362, 183] on select "Choose an option... Pending Applied Excluded (Questions) Excluded (Expired) Exc…" at bounding box center [381, 185] width 74 height 14
click at [344, 178] on select "Choose an option... Pending Applied Excluded (Questions) Excluded (Expired) Exc…" at bounding box center [381, 185] width 74 height 14
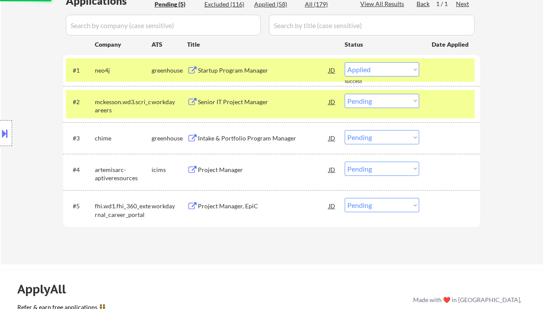
click at [248, 135] on div "Intake & Portfolio Program Manager" at bounding box center [263, 138] width 131 height 9
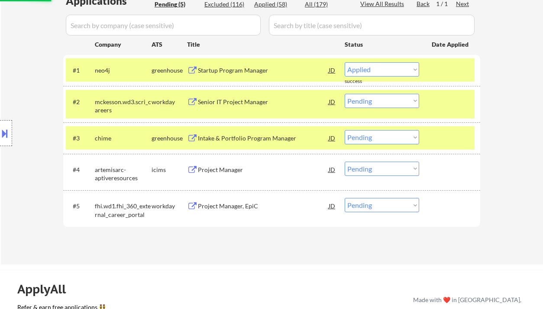
select select ""pending""
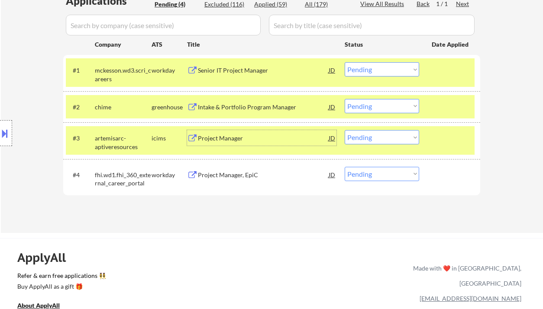
click at [360, 109] on select "Choose an option... Pending Applied Excluded (Questions) Excluded (Expired) Exc…" at bounding box center [381, 106] width 74 height 14
click at [344, 99] on select "Choose an option... Pending Applied Excluded (Questions) Excluded (Expired) Exc…" at bounding box center [381, 106] width 74 height 14
select select ""pending""
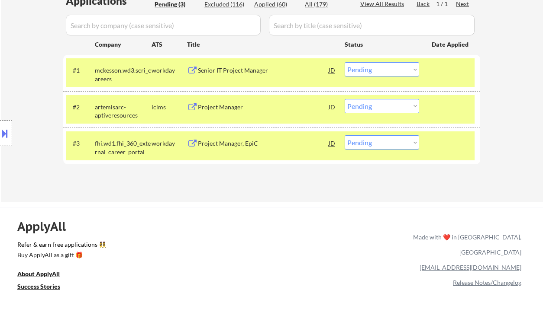
drag, startPoint x: 264, startPoint y: 212, endPoint x: 263, endPoint y: 154, distance: 58.9
click at [264, 212] on div "ApplyAll Refer & earn free applications 👯‍♀️ Buy ApplyAll as a gift 🎁 About App…" at bounding box center [271, 274] width 543 height 135
click at [241, 74] on div "Senior IT Project Manager" at bounding box center [263, 70] width 131 height 9
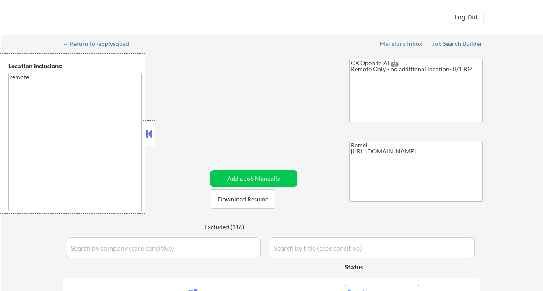
select select ""pending""
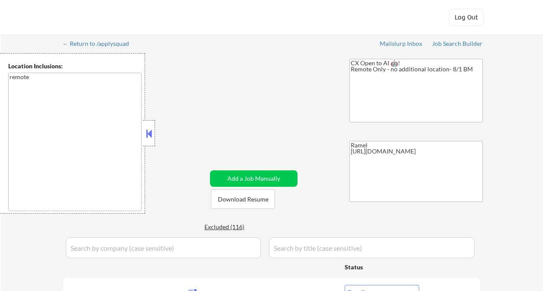
select select ""pending""
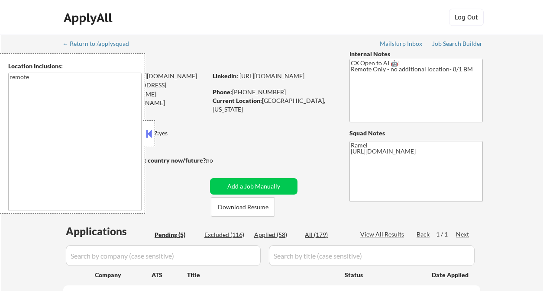
select select ""pending""
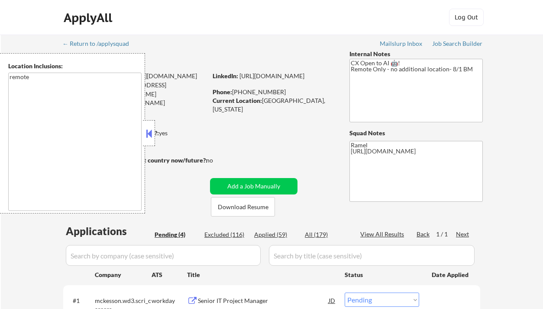
select select ""pending""
